Goal: Task Accomplishment & Management: Manage account settings

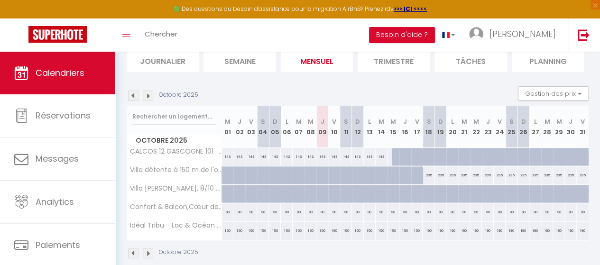
scroll to position [128, 0]
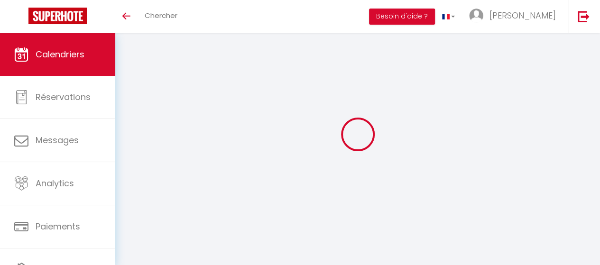
scroll to position [128, 0]
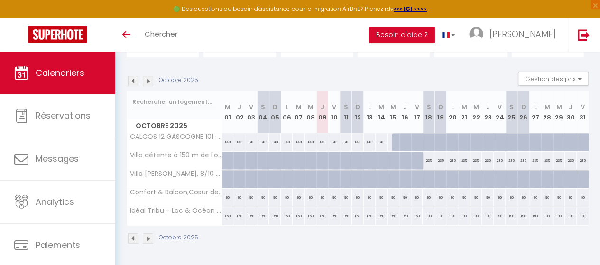
click at [428, 212] on div "190" at bounding box center [428, 216] width 12 height 18
type input "190"
type input "Sam 18 Octobre 2025"
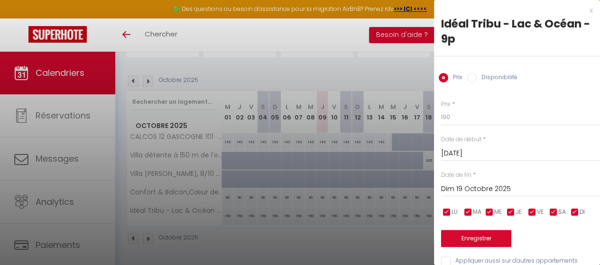
click at [476, 187] on input "Dim 19 Octobre 2025" at bounding box center [520, 189] width 159 height 12
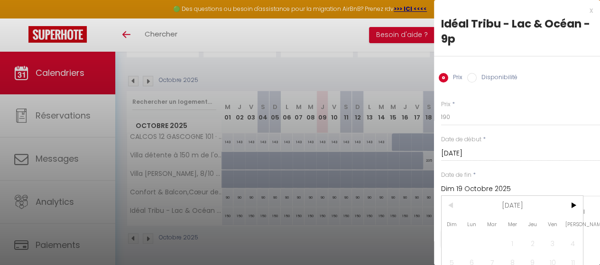
scroll to position [0, 0]
click at [574, 204] on span ">" at bounding box center [572, 205] width 20 height 19
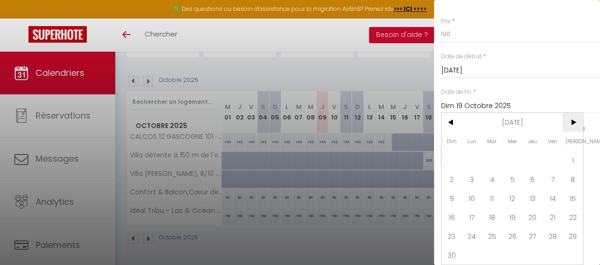
scroll to position [89, 0]
click at [573, 170] on span "8" at bounding box center [572, 179] width 20 height 19
type input "Sam 08 Novembre 2025"
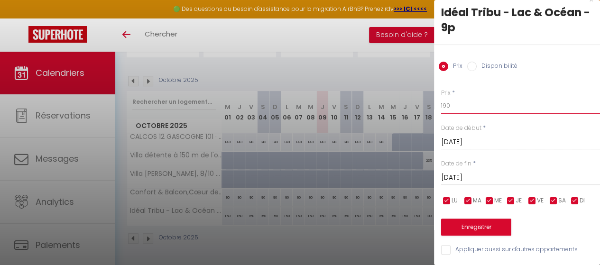
click at [452, 102] on input "190" at bounding box center [520, 105] width 159 height 17
type input "150"
click at [476, 219] on button "Enregistrer" at bounding box center [476, 227] width 70 height 17
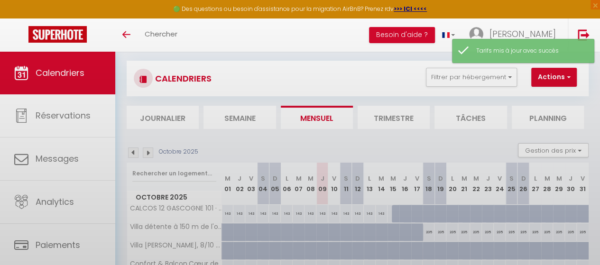
scroll to position [128, 0]
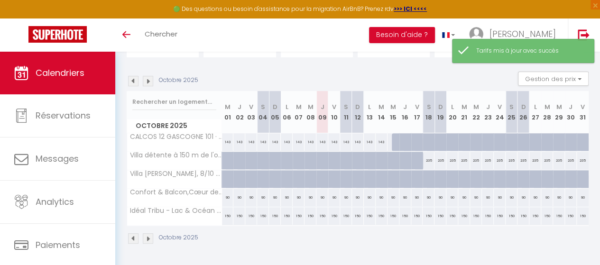
click at [146, 76] on img at bounding box center [148, 81] width 10 height 10
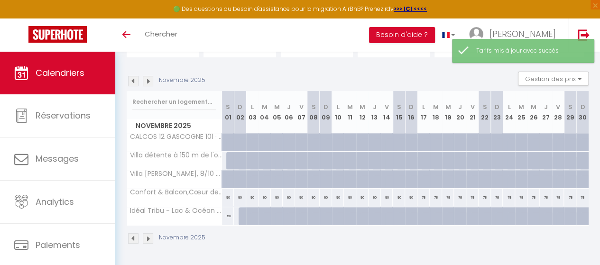
click at [147, 76] on img at bounding box center [148, 81] width 10 height 10
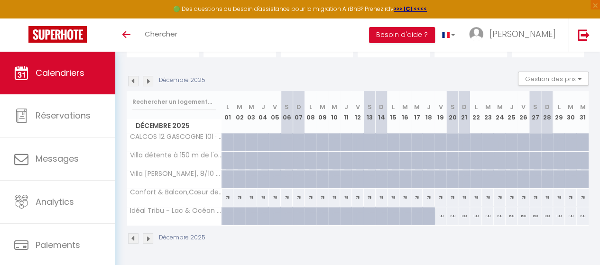
click at [436, 209] on div "190" at bounding box center [440, 216] width 12 height 18
type input "190"
type input "Ven 19 Décembre 2025"
type input "Sam 20 Décembre 2025"
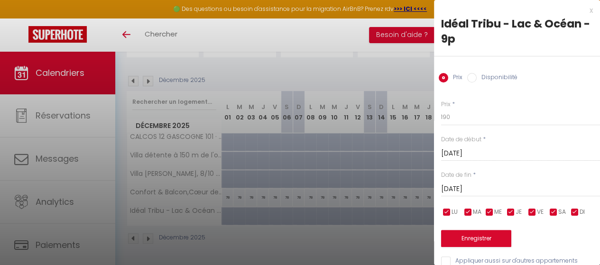
scroll to position [18, 0]
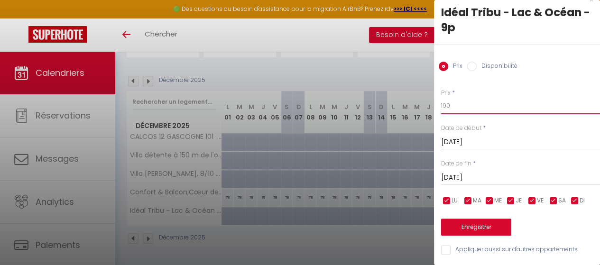
click at [445, 98] on input "190" at bounding box center [520, 105] width 159 height 17
type input "160"
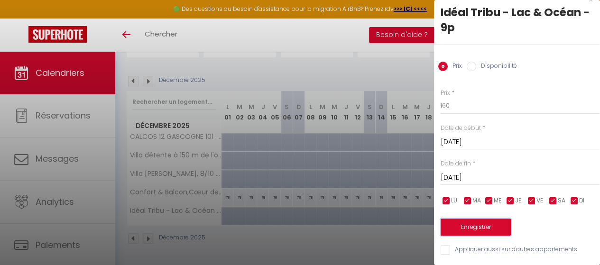
drag, startPoint x: 477, startPoint y: 220, endPoint x: 497, endPoint y: 144, distance: 78.0
click at [506, 95] on div "Prix * 160 Statut * Disponible Indisponible Date de début * Ven 19 Décembre 202…" at bounding box center [516, 166] width 166 height 179
click at [486, 168] on div "Sam 20 Décembre 2025 < Déc 2025 > Dim Lun Mar Mer Jeu Ven Sam 1 2 3 4 5 6 7 8 9…" at bounding box center [519, 176] width 159 height 17
click at [491, 172] on input "Sam 20 Décembre 2025" at bounding box center [519, 178] width 159 height 12
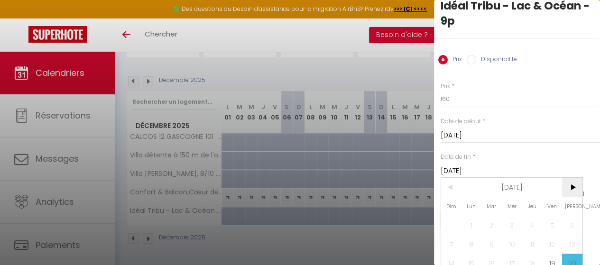
click at [575, 184] on span ">" at bounding box center [572, 187] width 20 height 19
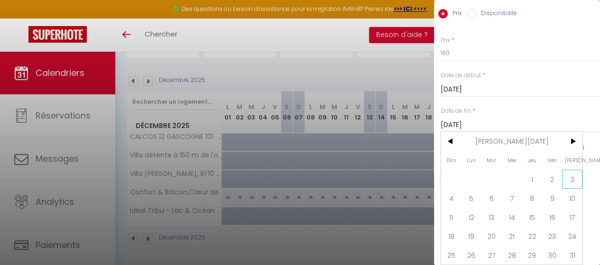
click at [578, 180] on span "3" at bounding box center [572, 179] width 20 height 19
type input "Sam 03 Janvier 2026"
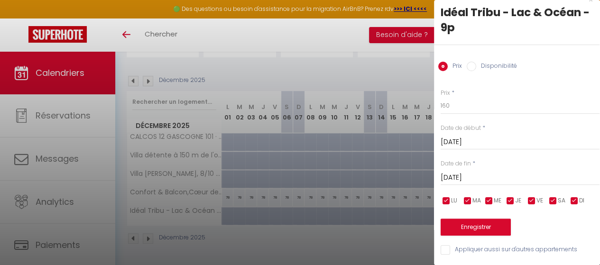
scroll to position [18, 0]
click at [493, 223] on button "Enregistrer" at bounding box center [475, 227] width 70 height 17
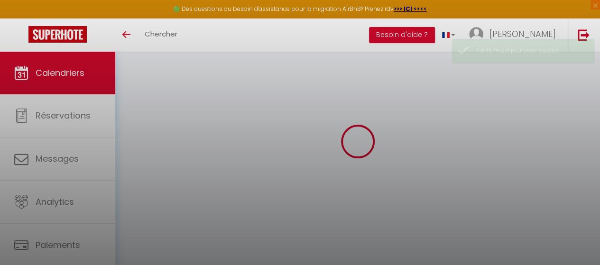
scroll to position [128, 0]
